Goal: Task Accomplishment & Management: Use online tool/utility

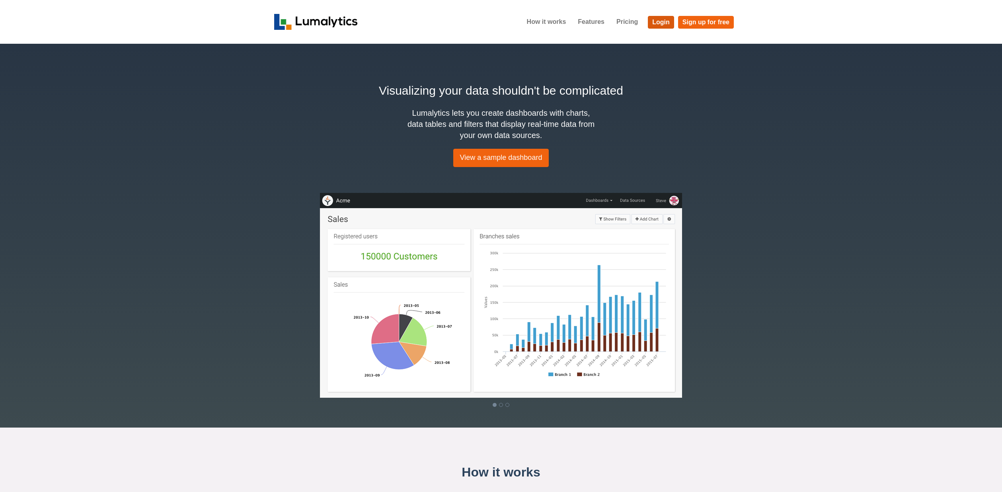
click at [663, 21] on link "Login" at bounding box center [661, 22] width 26 height 13
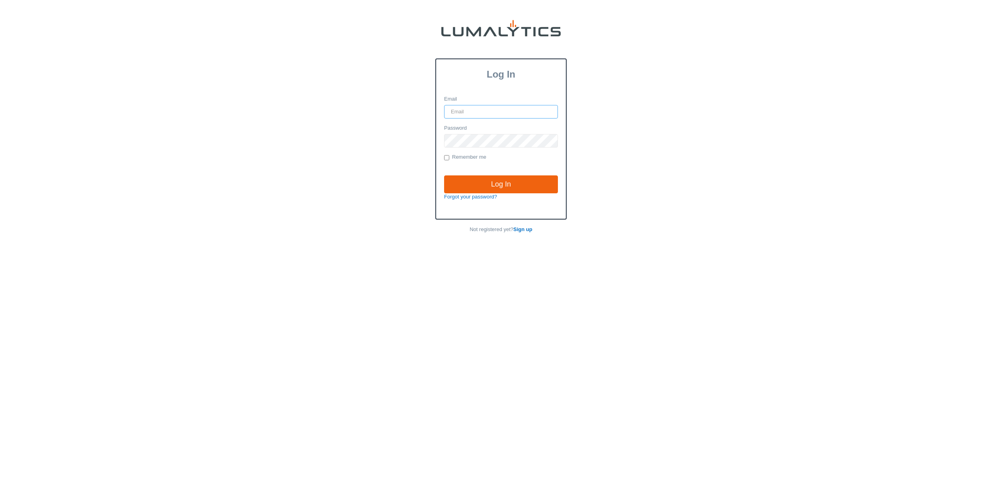
type input "[EMAIL_ADDRESS][DOMAIN_NAME]"
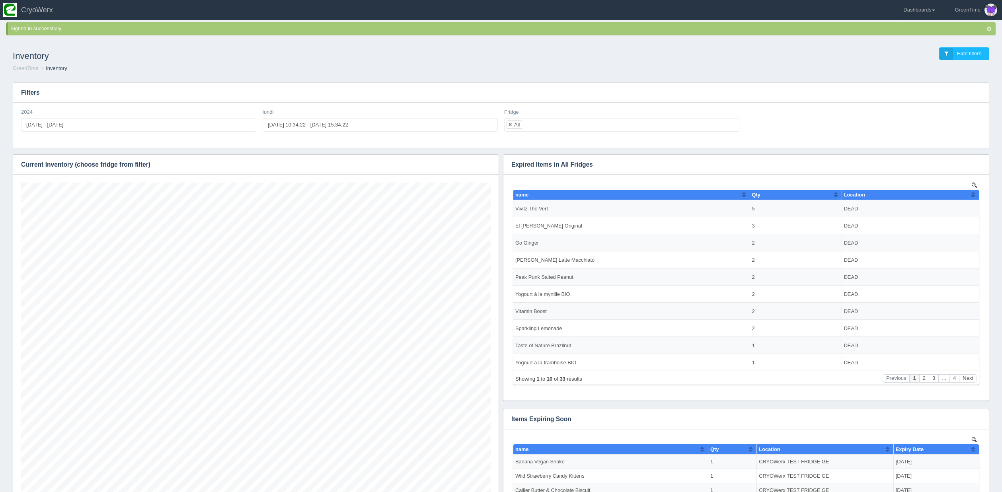
scroll to position [334, 470]
click at [910, 10] on link "Dashboards" at bounding box center [919, 10] width 41 height 20
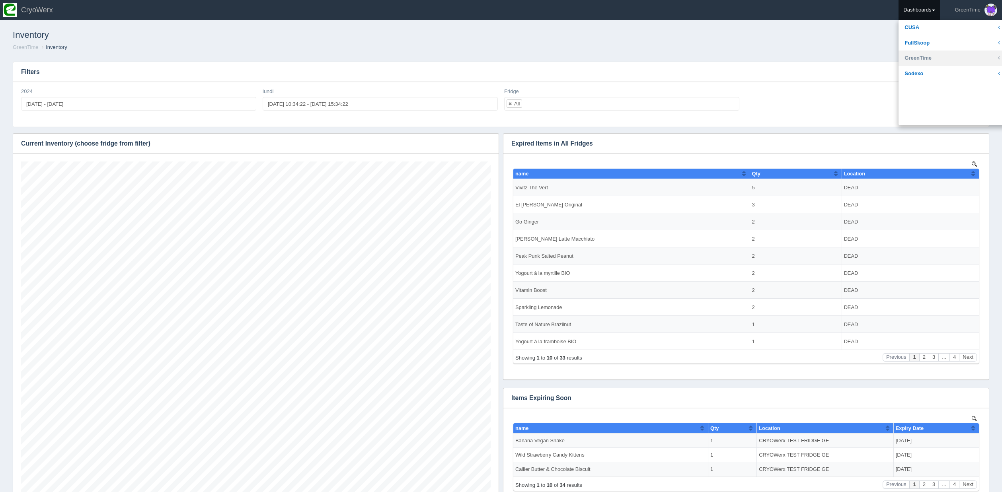
click at [931, 62] on link "GreenTime" at bounding box center [952, 59] width 107 height 16
click at [925, 115] on link "Sales" at bounding box center [952, 120] width 107 height 16
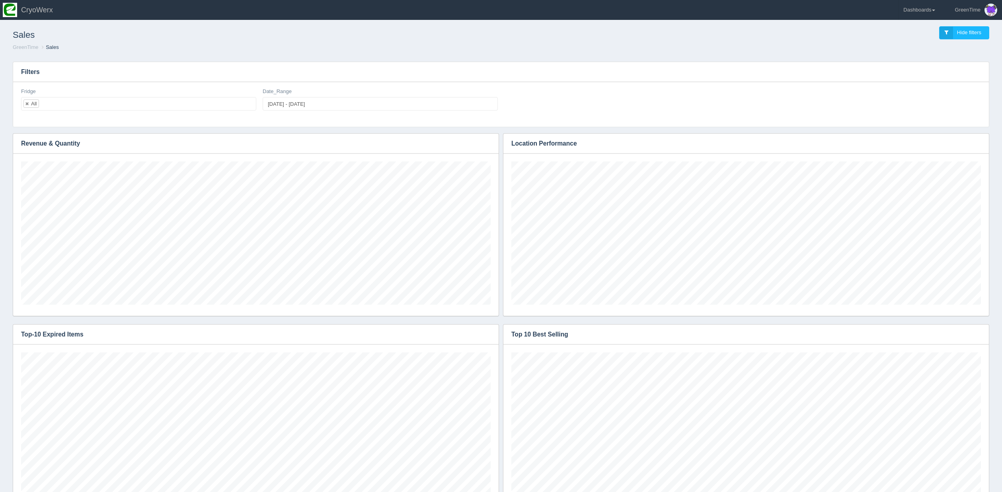
scroll to position [143, 470]
type input "2025-09-08"
type input "2025-09-09"
click at [319, 100] on input "2025-09-08 - 2025-09-09" at bounding box center [380, 104] width 235 height 14
click at [312, 140] on select "Jan Feb Mar Apr May Jun Jul Aug Sep Oct Nov Dec" at bounding box center [319, 138] width 33 height 8
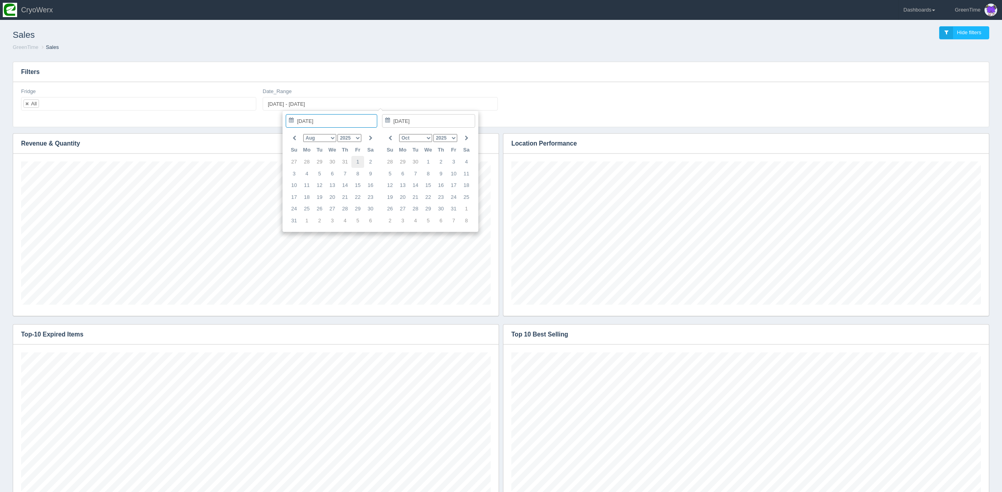
type input "2025-08-01"
drag, startPoint x: 354, startPoint y: 162, endPoint x: 352, endPoint y: 167, distance: 5.8
type input "2025-08-31"
type input "2025-08-01 - 2025-08-31"
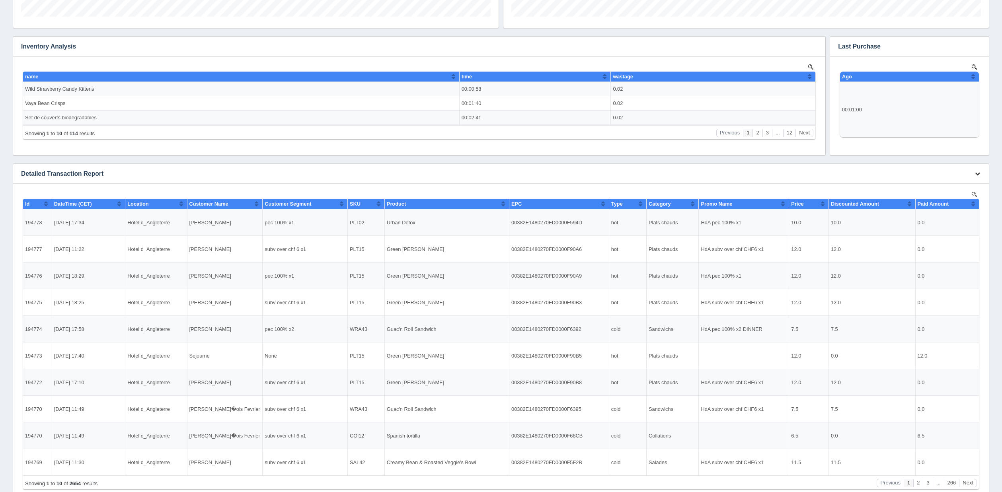
click at [980, 175] on icon "button" at bounding box center [977, 173] width 5 height 5
click at [958, 187] on link "Download CSV" at bounding box center [951, 186] width 64 height 12
